Goal: Find contact information: Find contact information

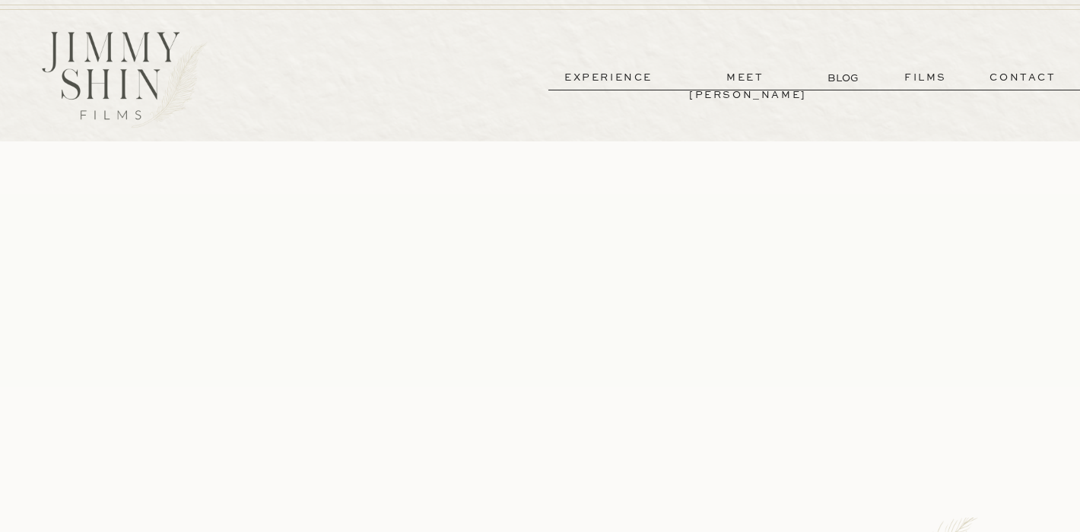
click at [634, 69] on p "experience" at bounding box center [608, 77] width 113 height 17
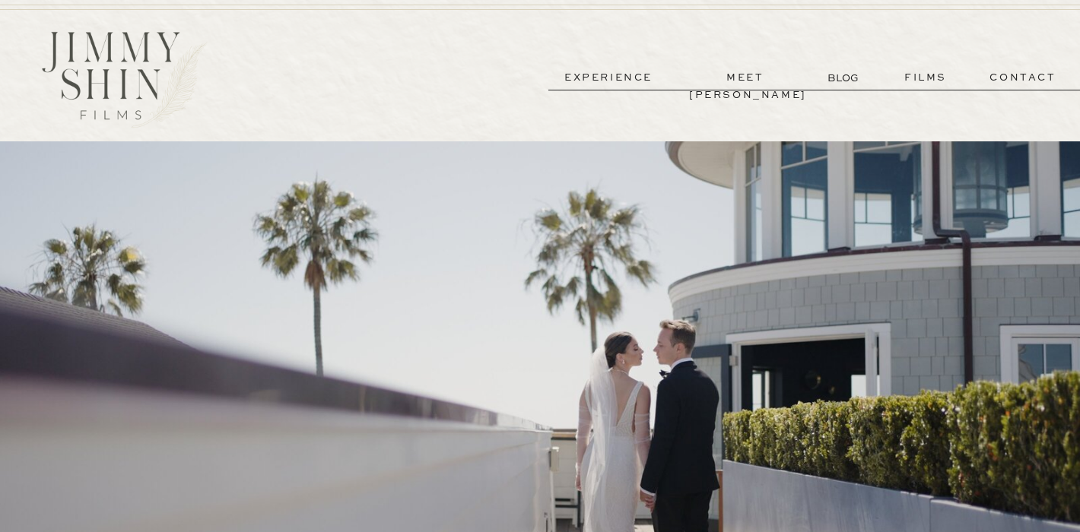
click at [1020, 81] on p "contact" at bounding box center [1023, 77] width 110 height 17
